Goal: Transaction & Acquisition: Download file/media

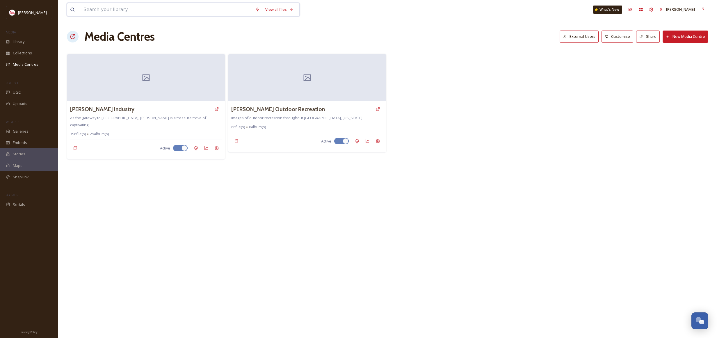
click at [209, 8] on input at bounding box center [166, 9] width 171 height 13
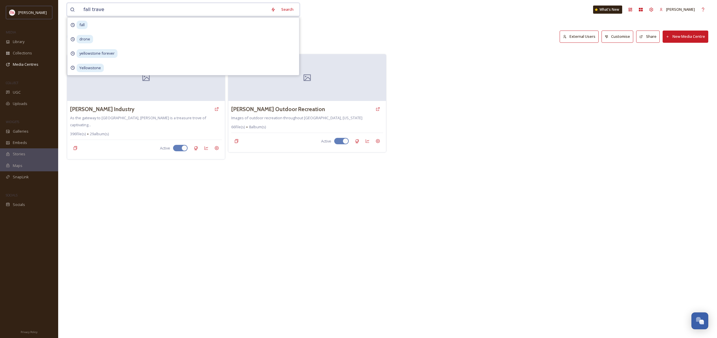
type input "fall travel"
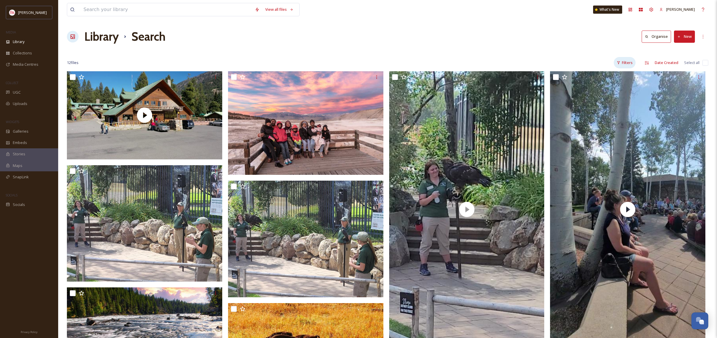
click at [630, 64] on div "Filters" at bounding box center [625, 62] width 22 height 11
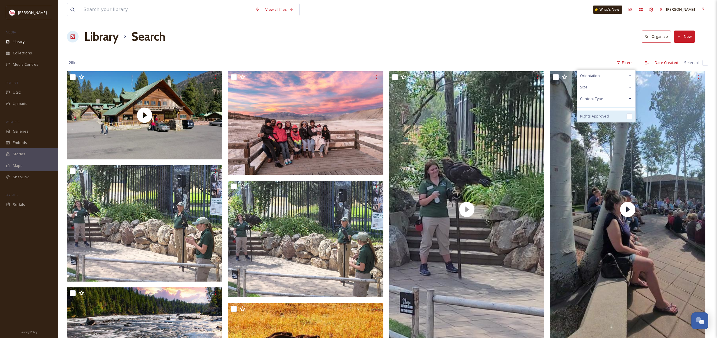
click at [628, 116] on input "checkbox" at bounding box center [630, 117] width 6 height 6
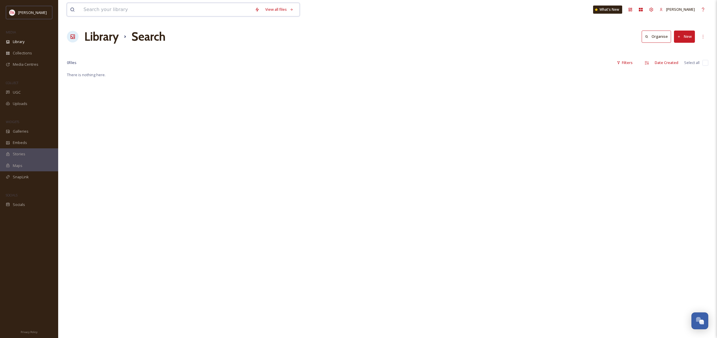
click at [157, 11] on input at bounding box center [166, 9] width 171 height 13
type input "fall"
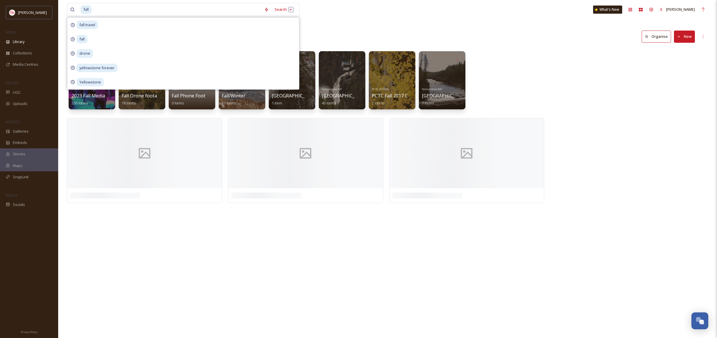
click at [528, 81] on div "FAMs | Press Trips 2023 Fall Media FAM 236 items Video Fall Drone footage 18 it…" at bounding box center [388, 81] width 642 height 67
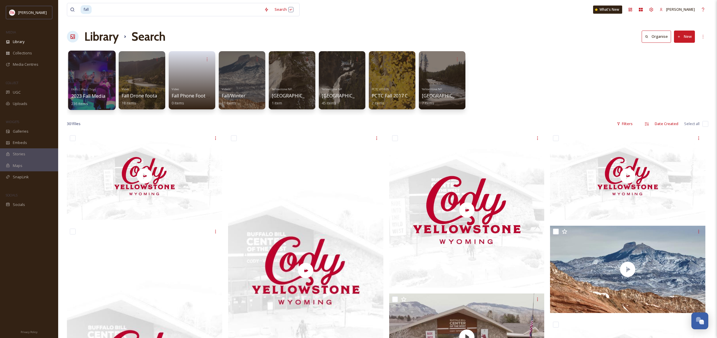
click at [98, 80] on div at bounding box center [91, 80] width 47 height 59
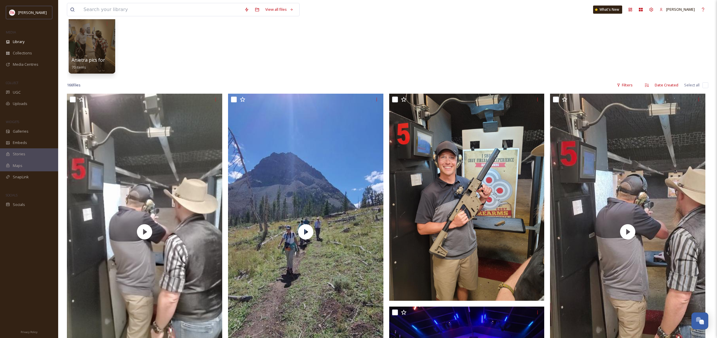
scroll to position [34, 0]
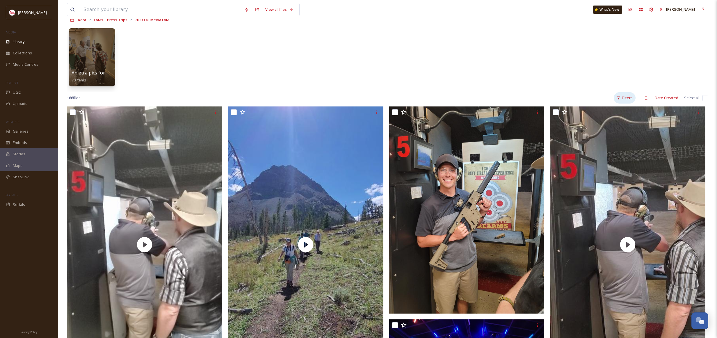
click at [627, 98] on div "Filters" at bounding box center [625, 97] width 22 height 11
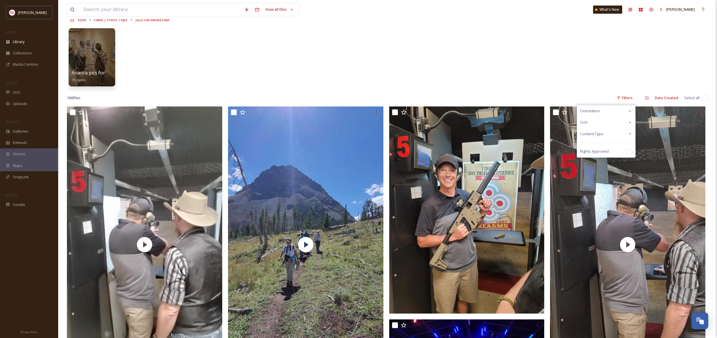
click at [615, 134] on div "Content Type" at bounding box center [606, 133] width 58 height 11
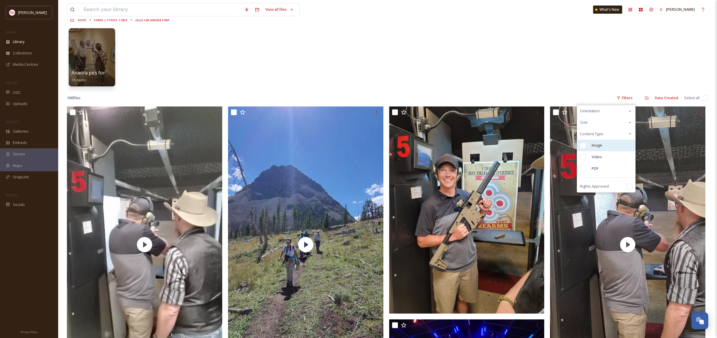
click at [603, 148] on div "Image" at bounding box center [606, 146] width 58 height 12
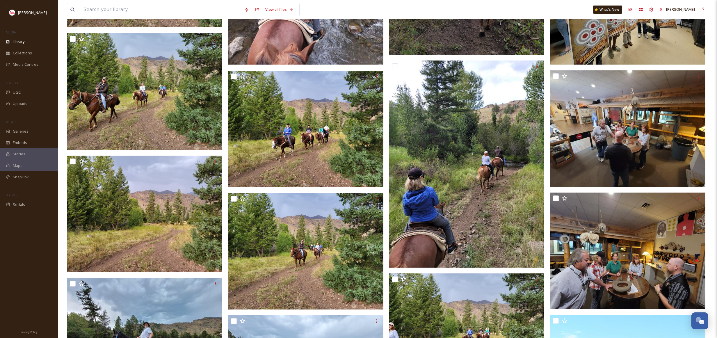
scroll to position [3067, 0]
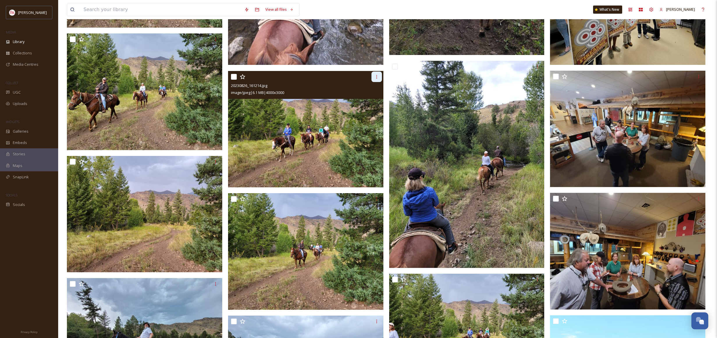
click at [378, 78] on icon at bounding box center [377, 77] width 5 height 5
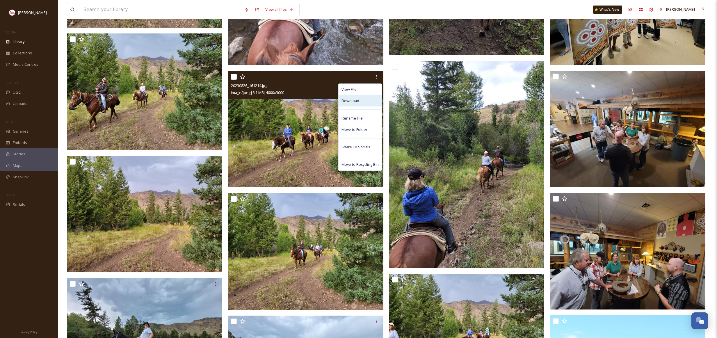
click at [366, 97] on div "Download" at bounding box center [360, 100] width 43 height 11
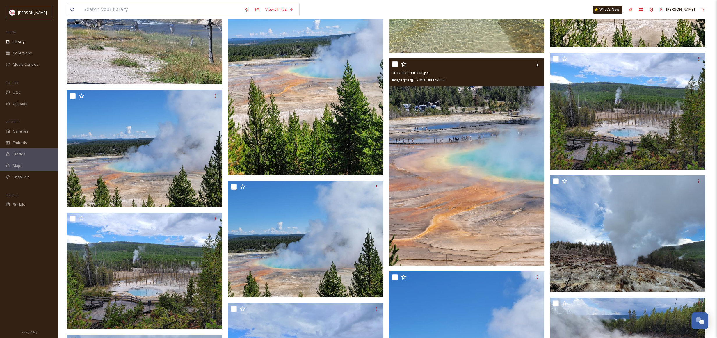
scroll to position [1211, 0]
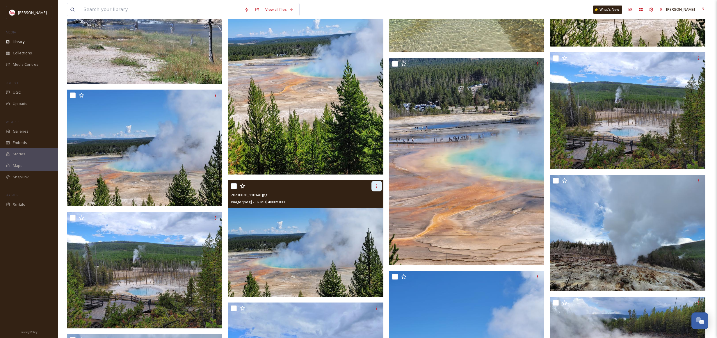
click at [380, 187] on div at bounding box center [377, 186] width 10 height 10
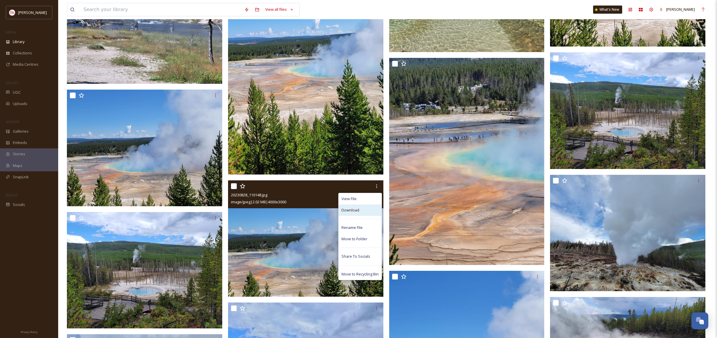
click at [373, 208] on div "Download" at bounding box center [360, 210] width 43 height 11
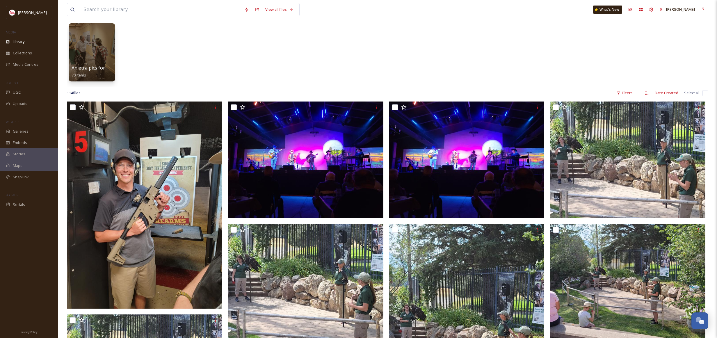
scroll to position [0, 0]
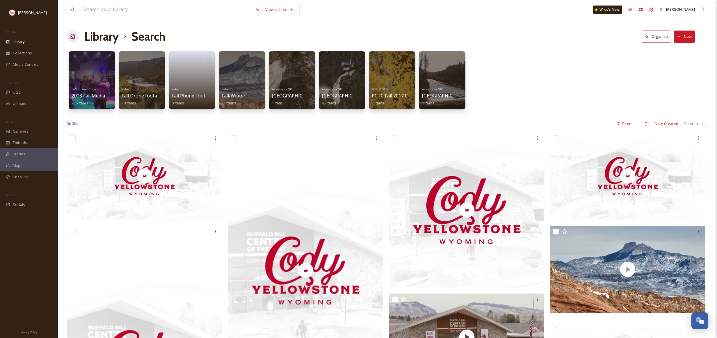
scroll to position [0, 0]
click at [630, 124] on div "Filters" at bounding box center [625, 123] width 22 height 11
click at [617, 159] on div "Content Type" at bounding box center [606, 159] width 58 height 11
click at [608, 173] on div "Image" at bounding box center [606, 171] width 58 height 12
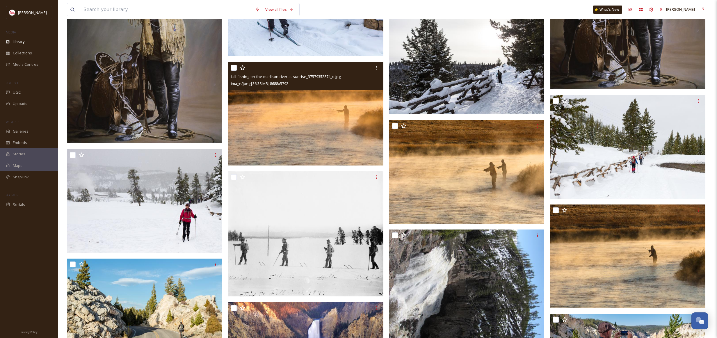
scroll to position [532, 0]
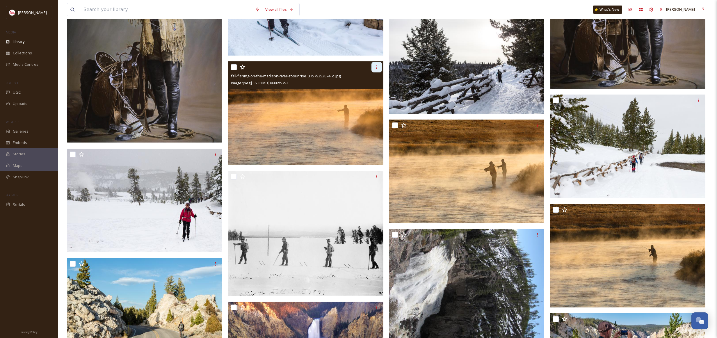
click at [377, 69] on icon at bounding box center [377, 67] width 5 height 5
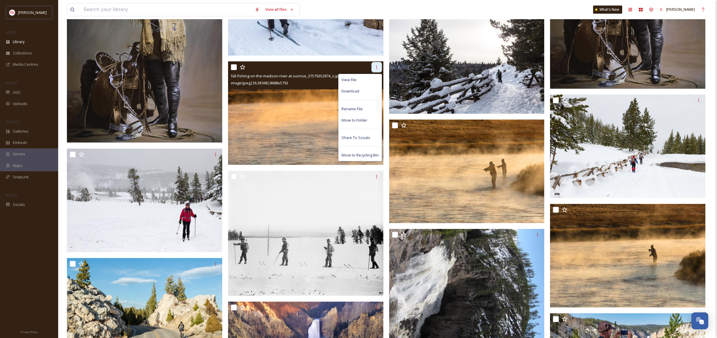
scroll to position [532, 0]
click at [369, 94] on div "Download" at bounding box center [360, 90] width 43 height 11
